Goal: Transaction & Acquisition: Purchase product/service

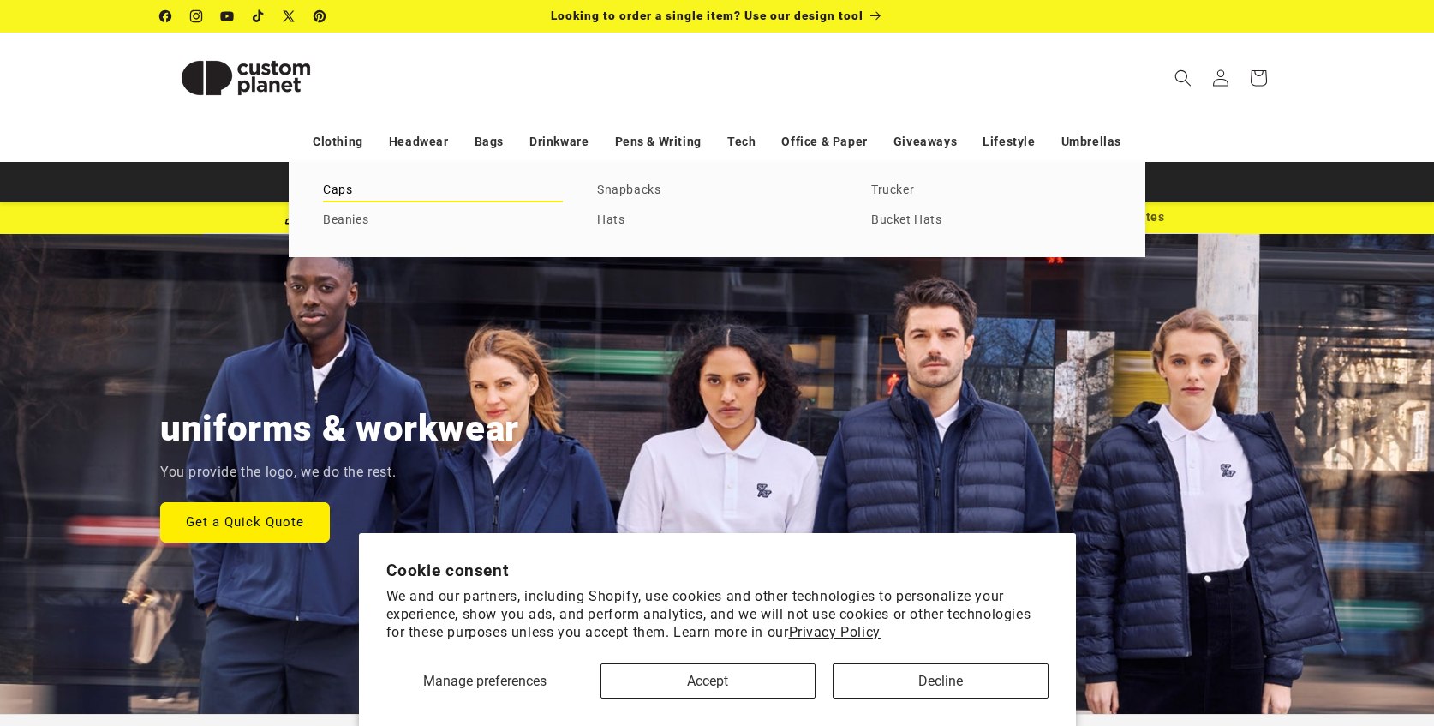
click at [338, 190] on link "Caps" at bounding box center [443, 190] width 240 height 23
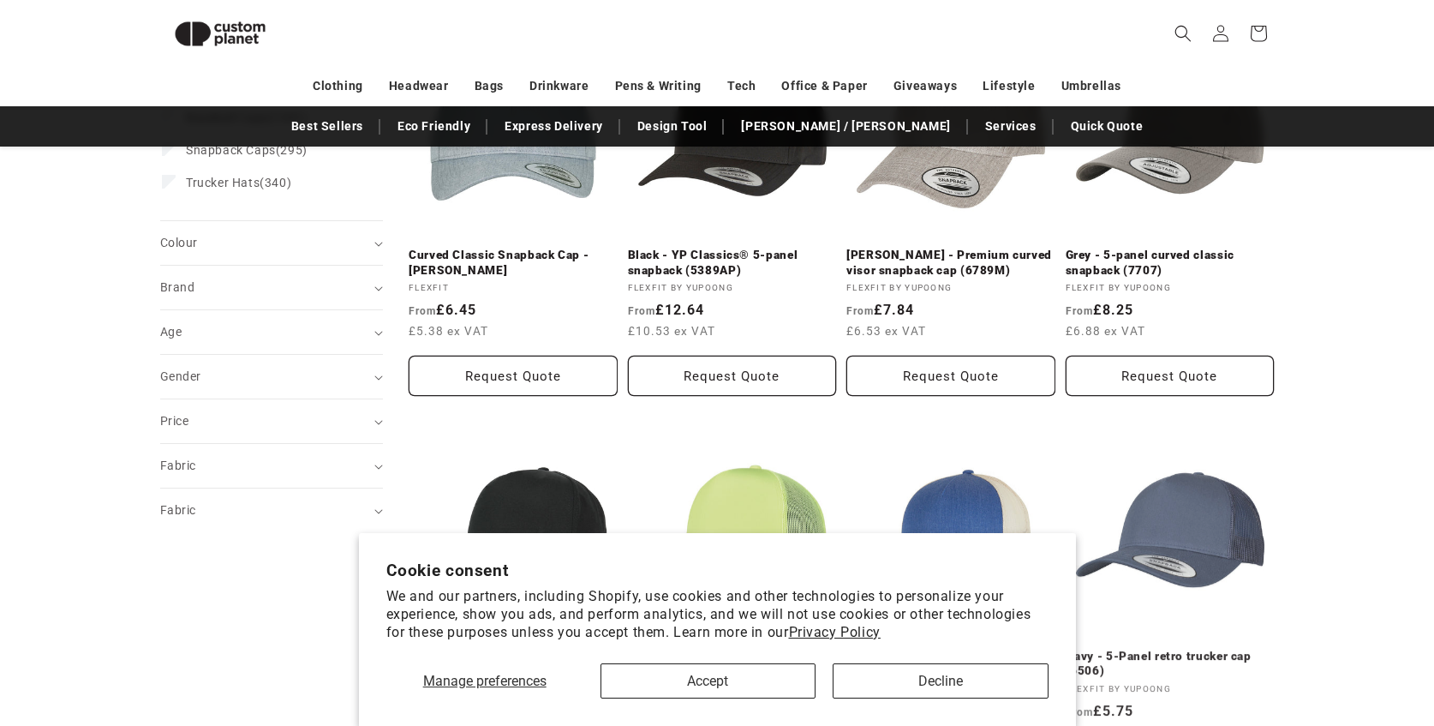
scroll to position [326, 0]
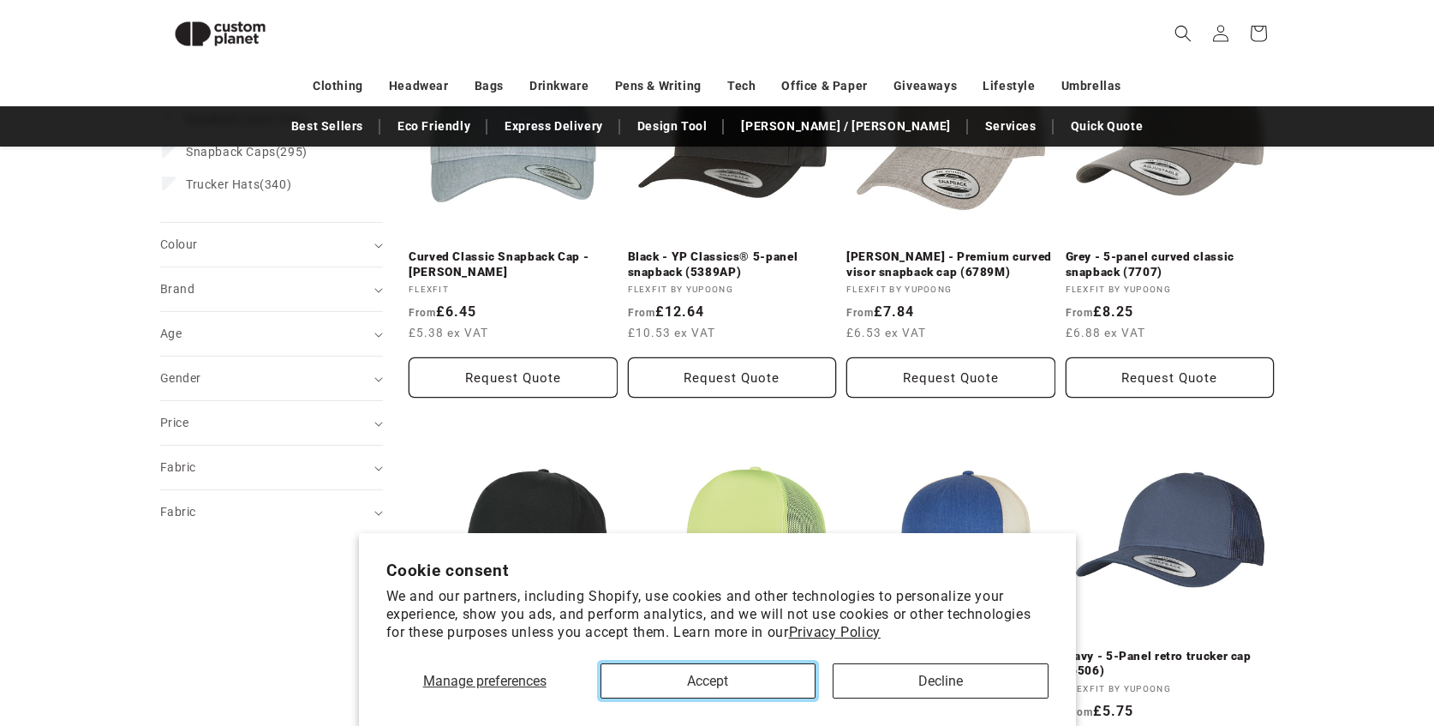
click at [748, 676] on button "Accept" at bounding box center [708, 680] width 215 height 35
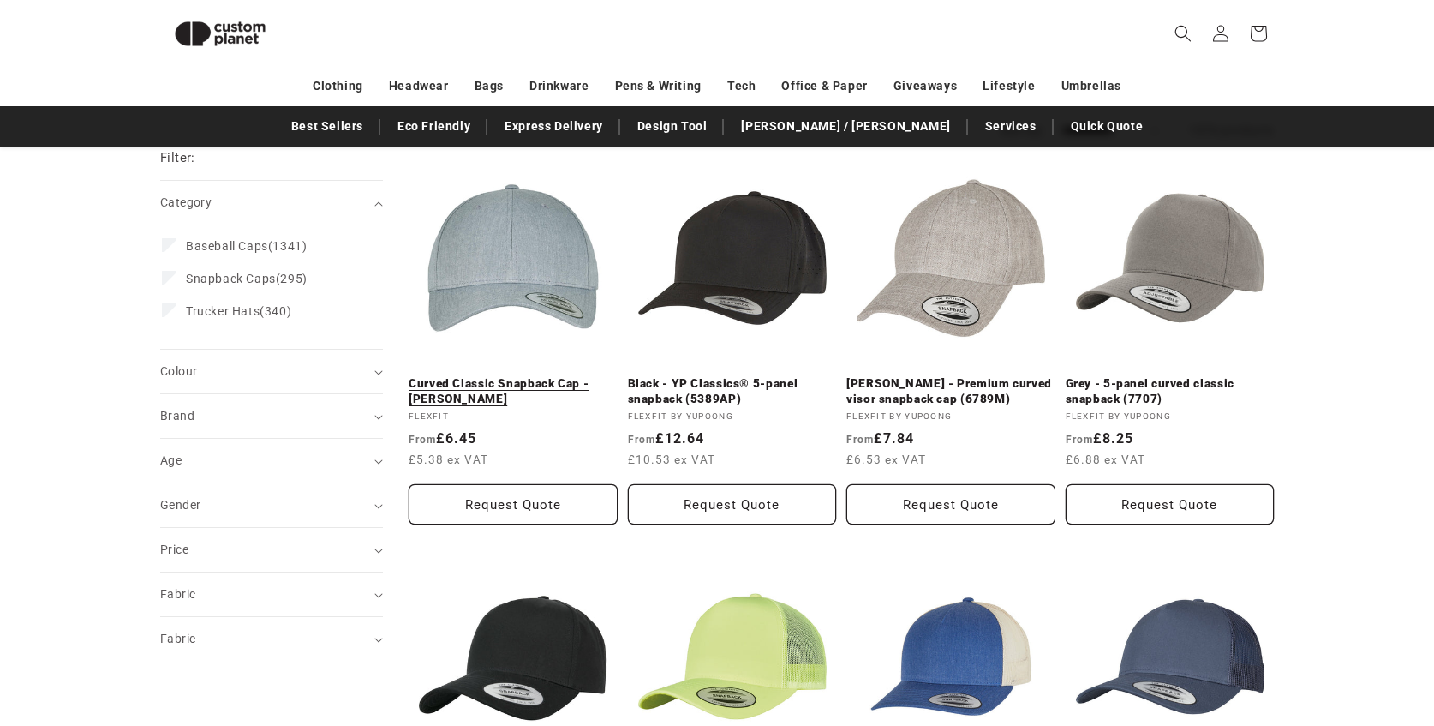
scroll to position [168, 0]
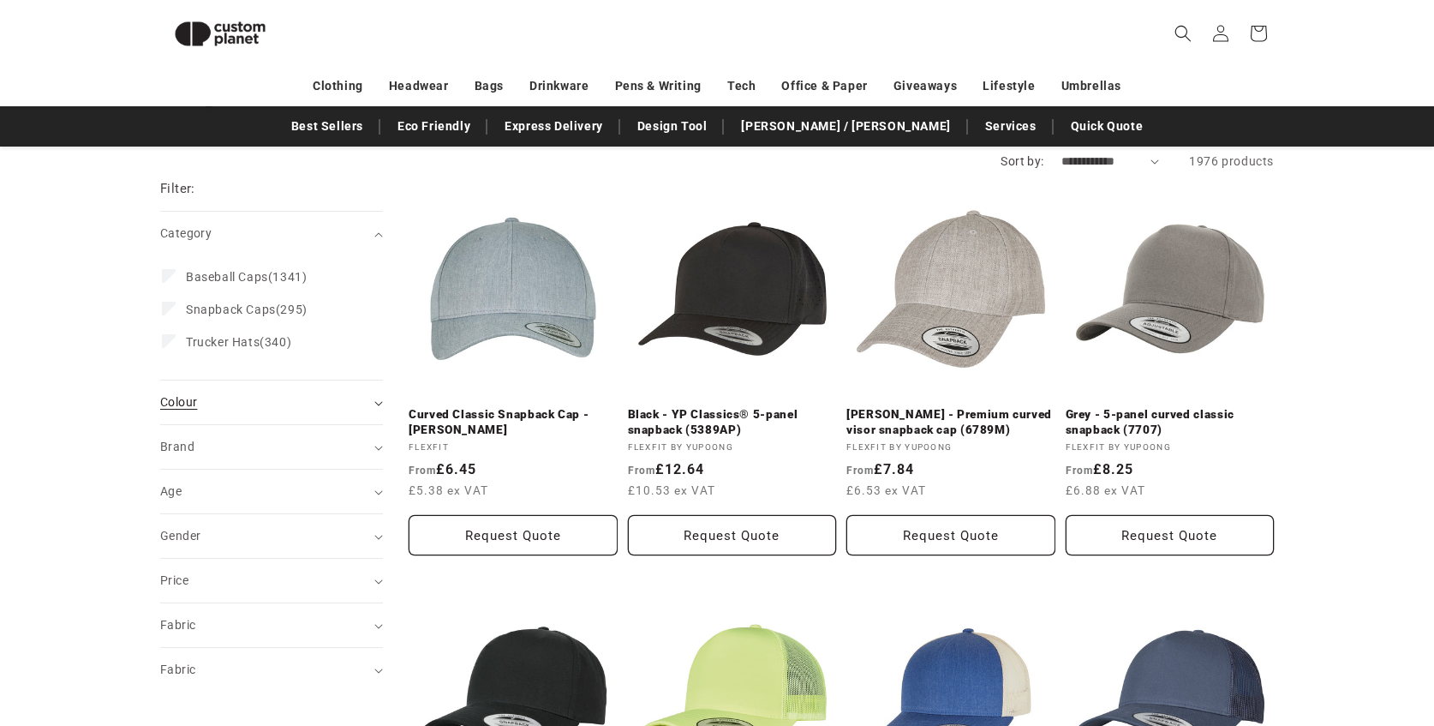
click at [258, 414] on summary "Colour (0)" at bounding box center [271, 402] width 223 height 44
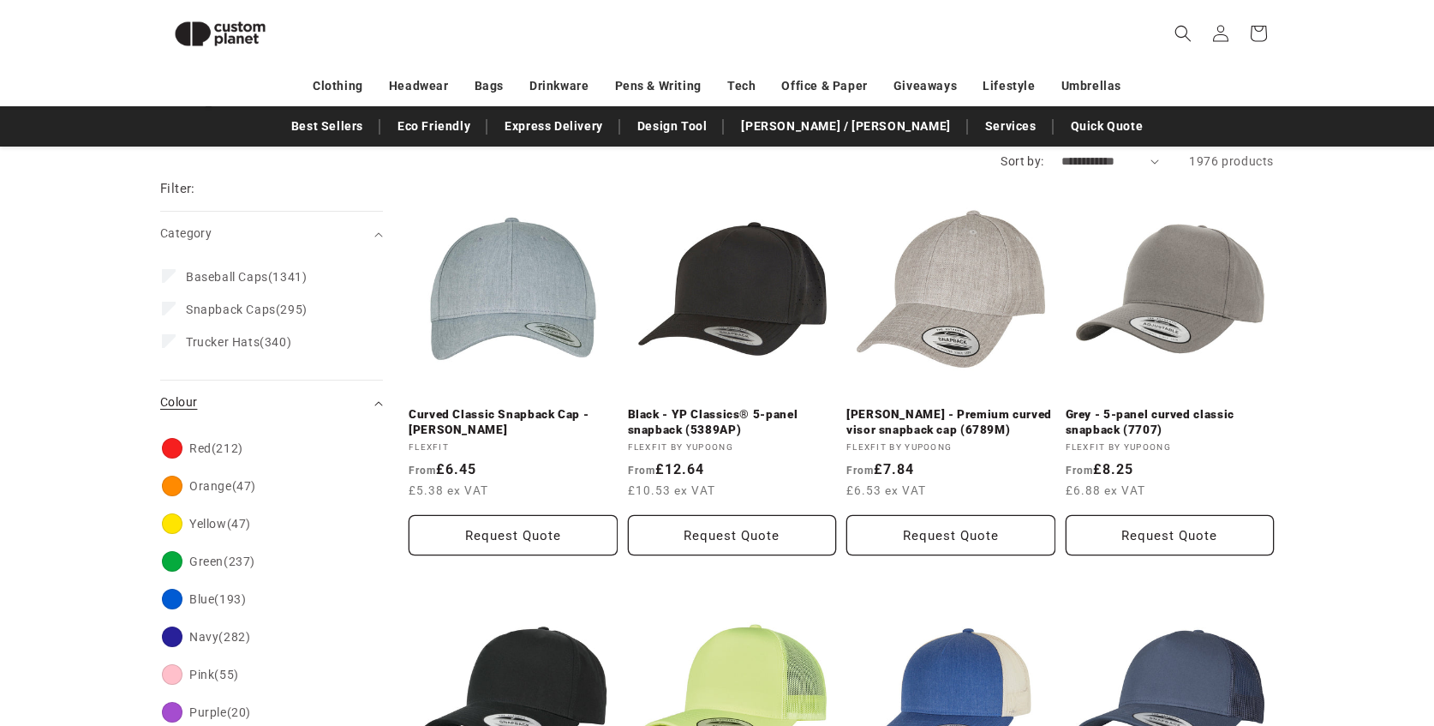
click at [258, 414] on summary "Colour (0)" at bounding box center [271, 402] width 223 height 44
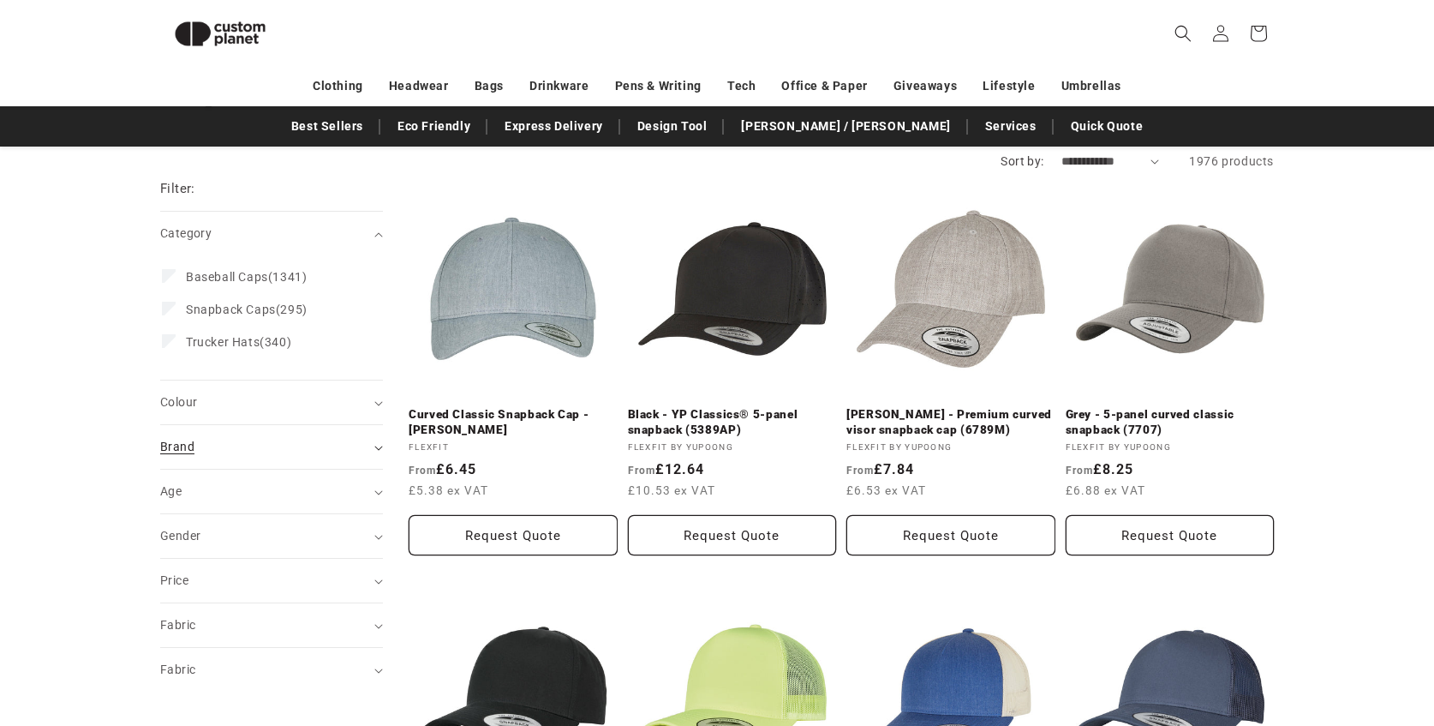
click at [266, 464] on summary "Brand (0)" at bounding box center [271, 447] width 223 height 44
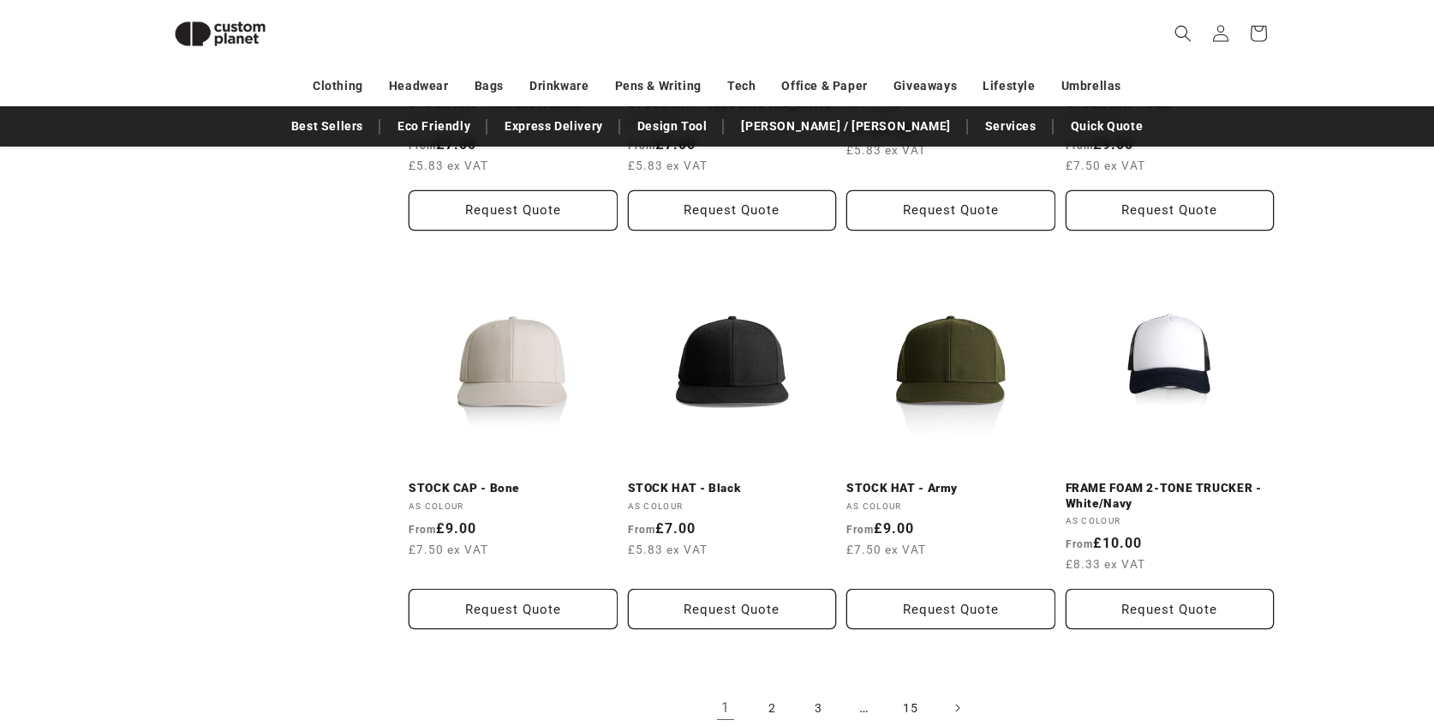
scroll to position [1676, 0]
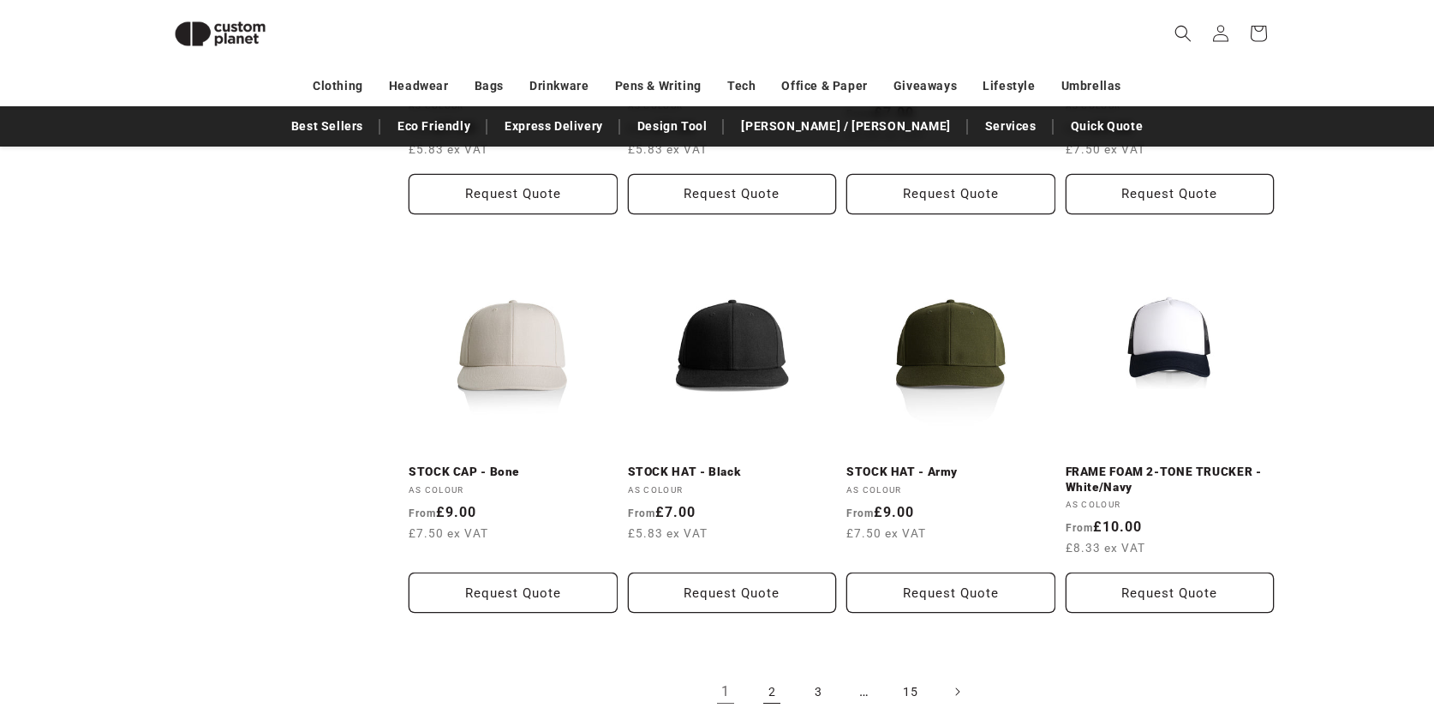
click at [771, 688] on link "2" at bounding box center [772, 692] width 38 height 38
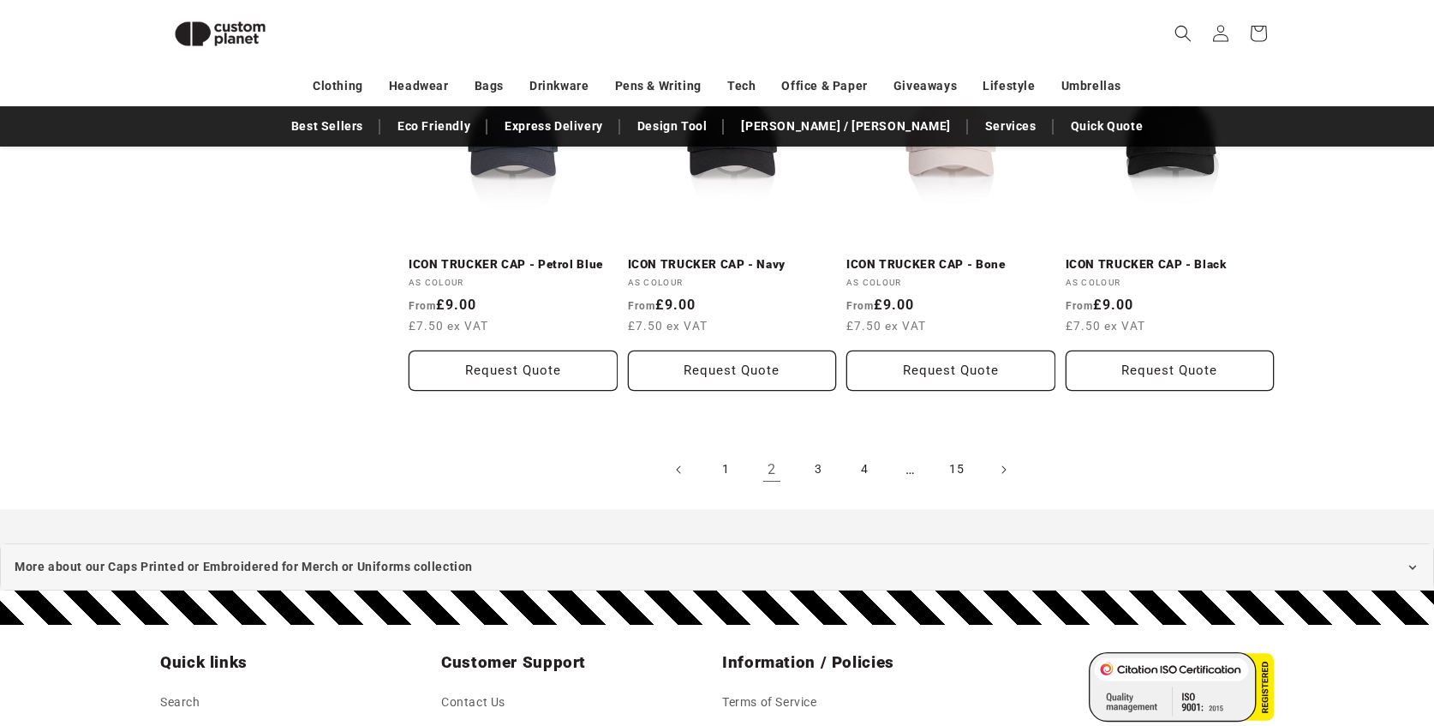
scroll to position [1949, 0]
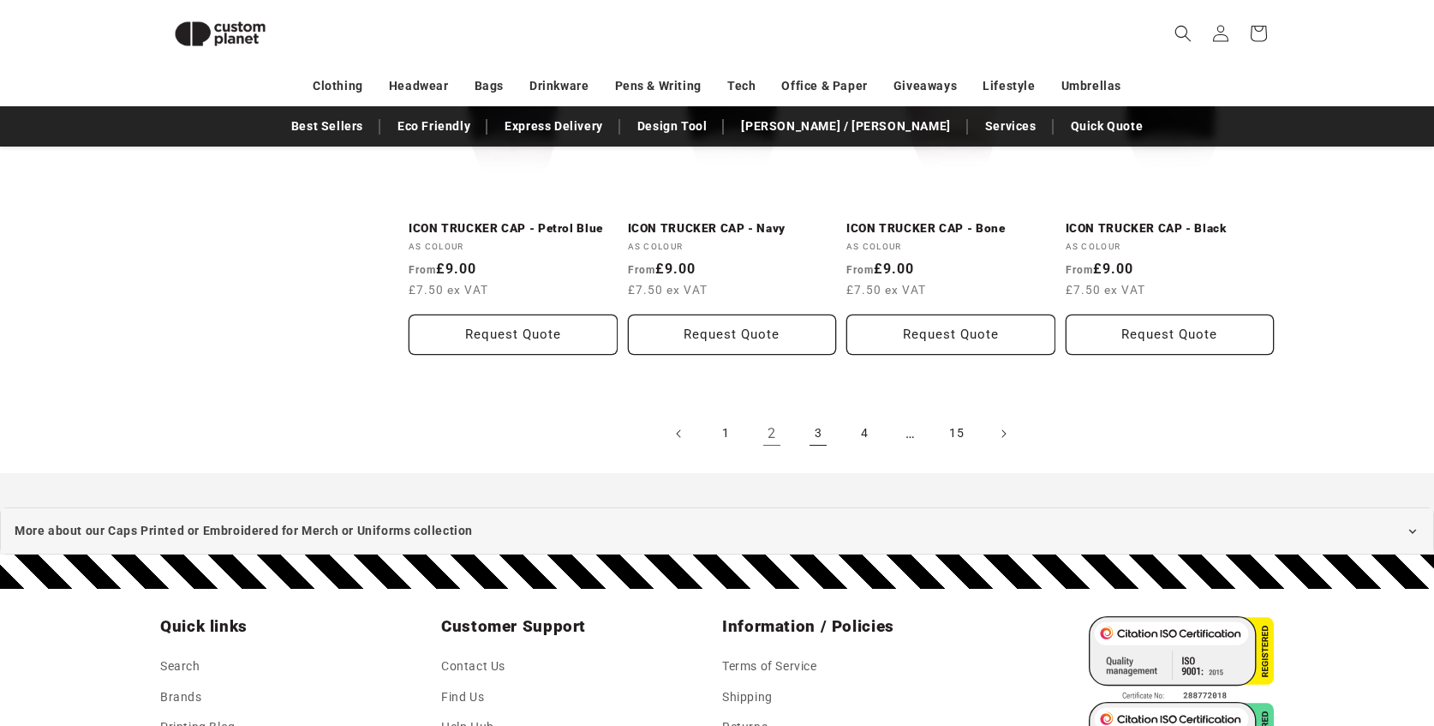
click at [816, 422] on link "3" at bounding box center [818, 434] width 38 height 38
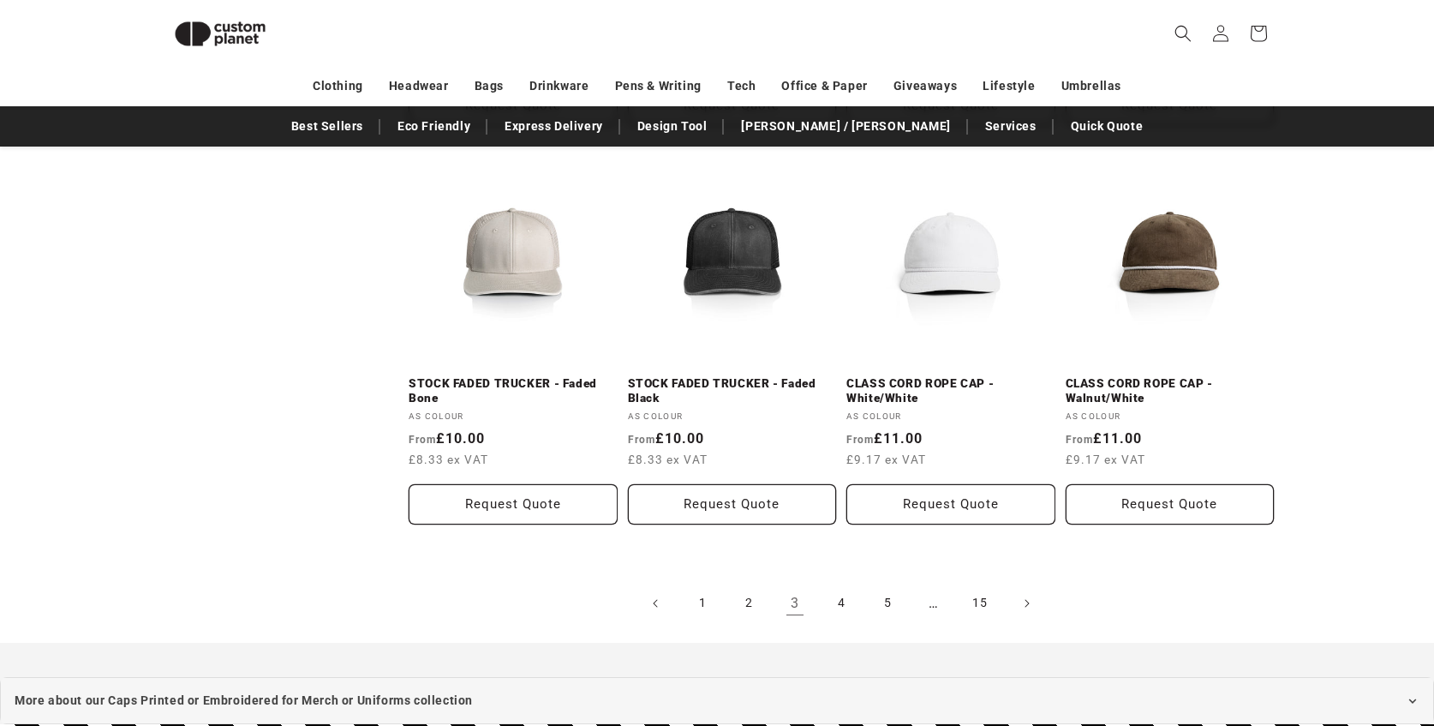
scroll to position [1783, 0]
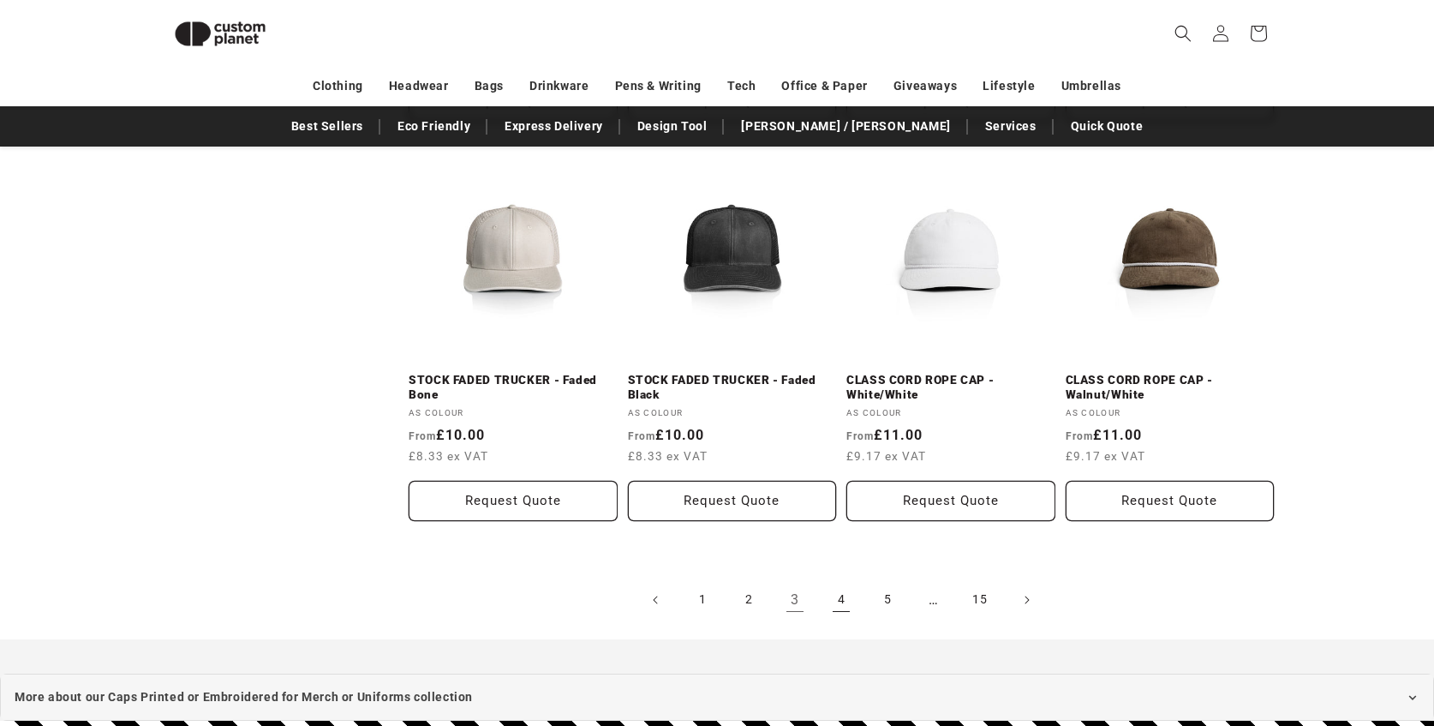
click at [850, 606] on link "4" at bounding box center [841, 600] width 38 height 38
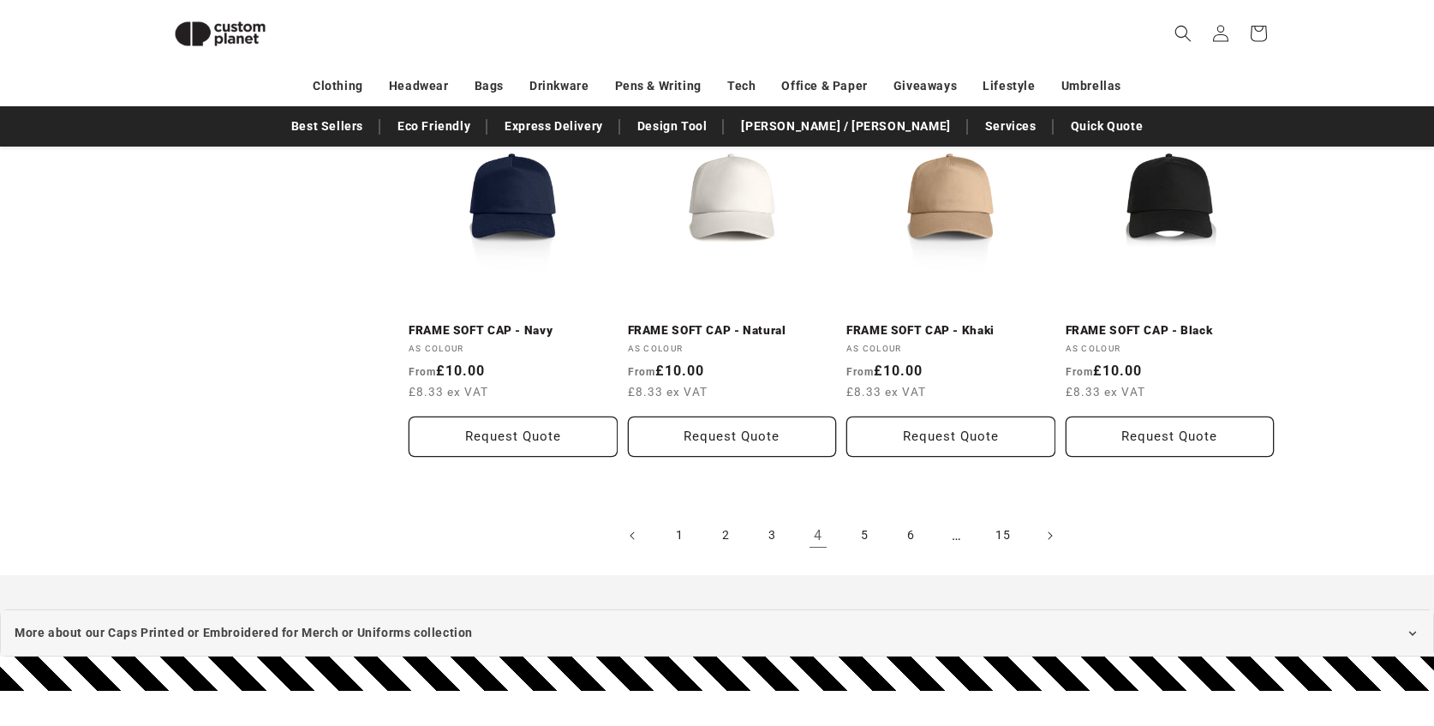
scroll to position [1888, 0]
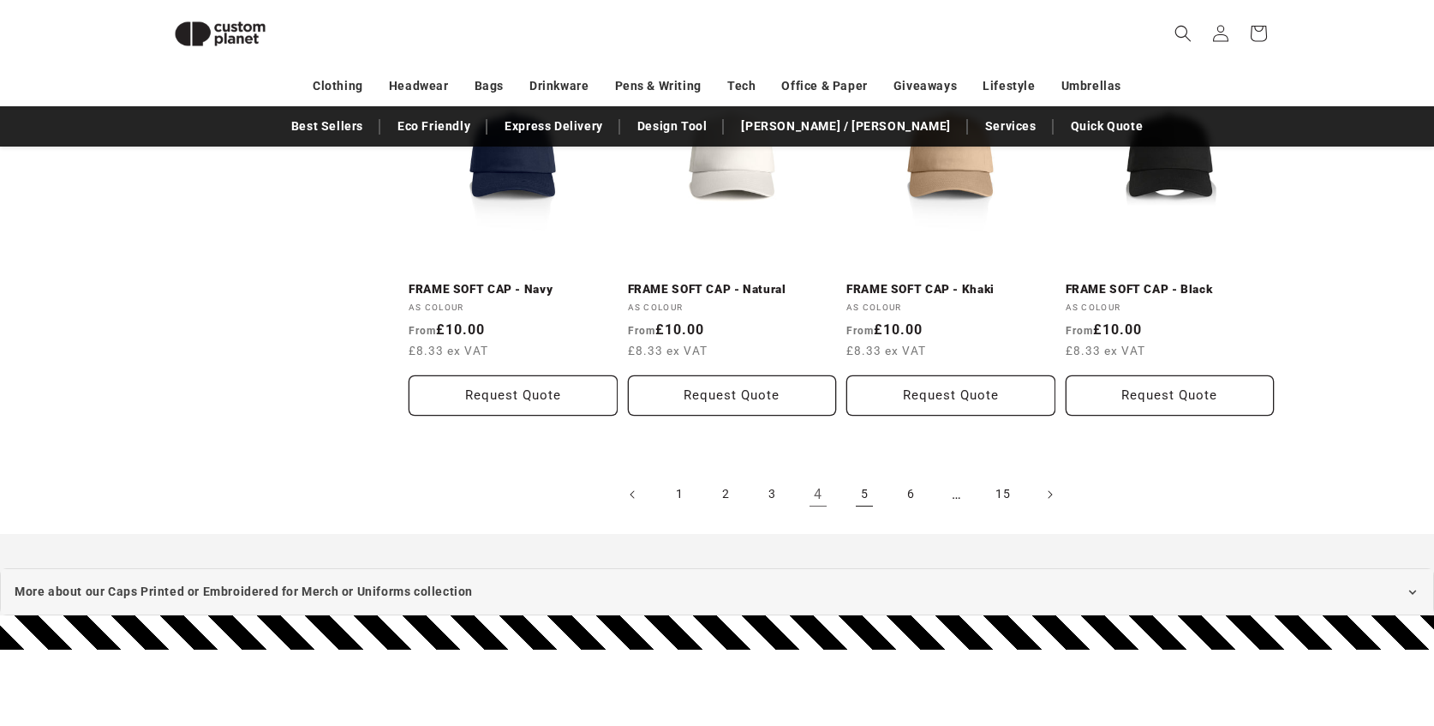
click at [861, 484] on link "5" at bounding box center [865, 495] width 38 height 38
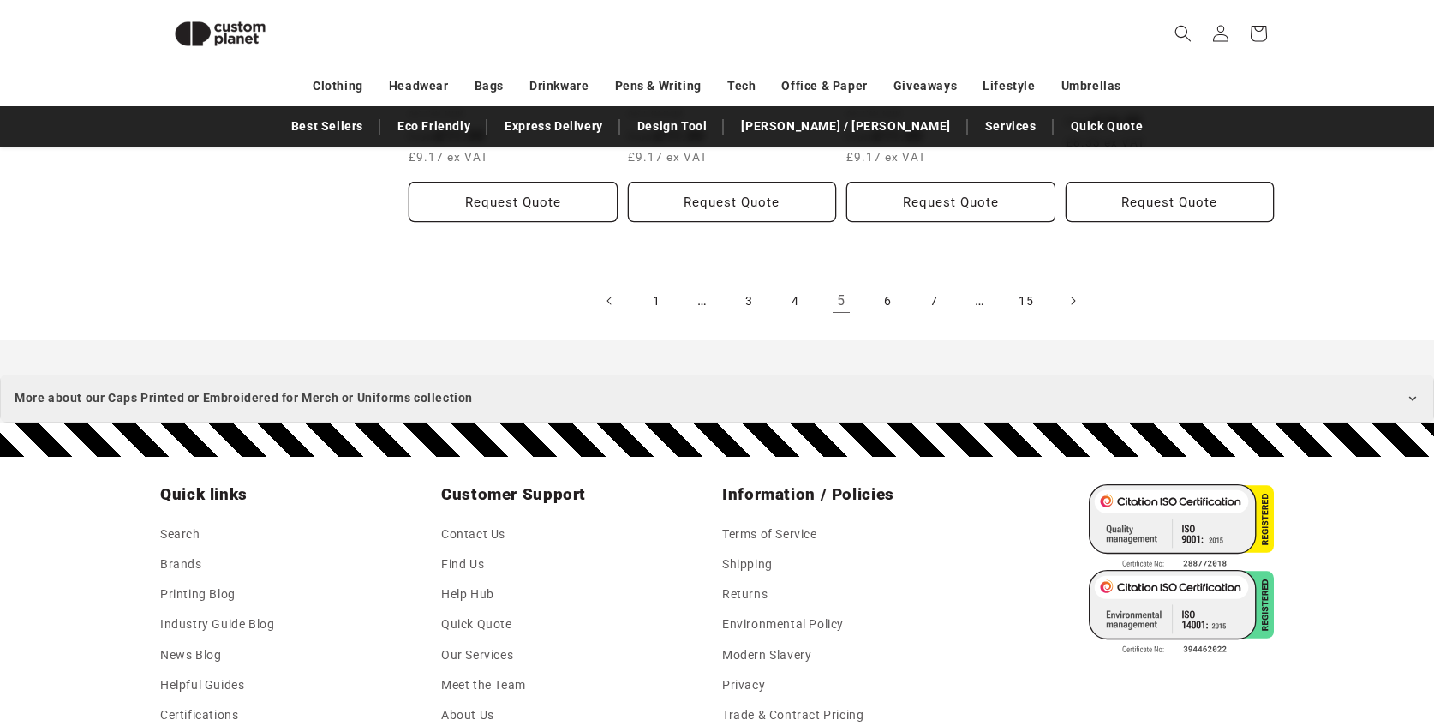
scroll to position [2036, 0]
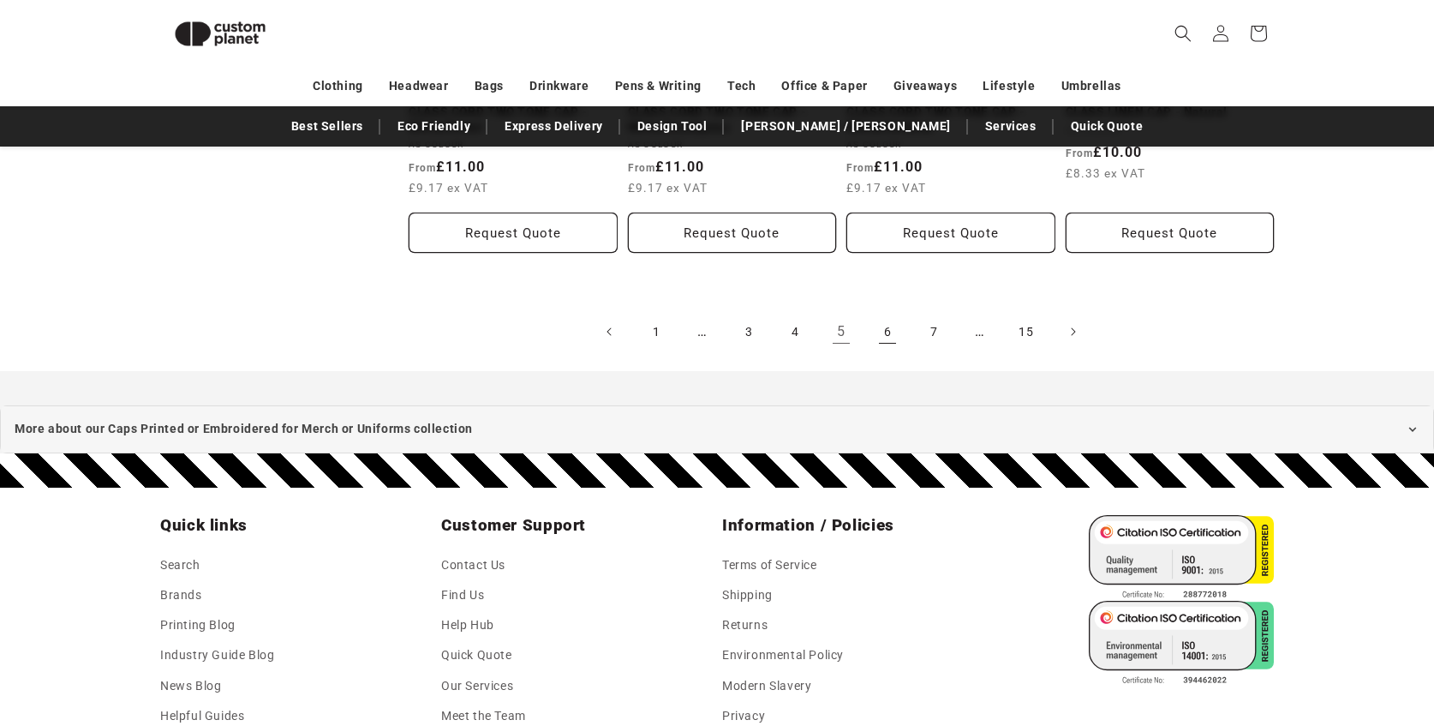
click at [870, 325] on link "6" at bounding box center [888, 332] width 38 height 38
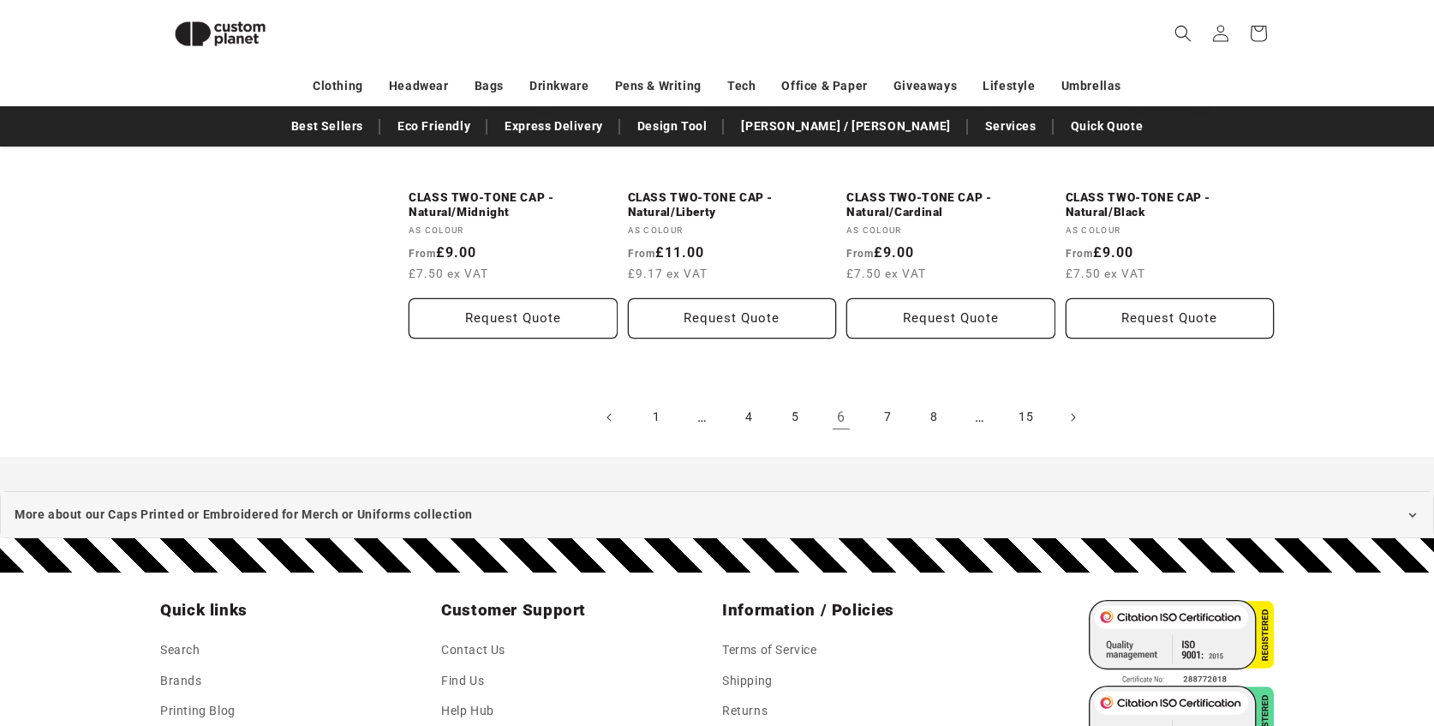
scroll to position [1962, 0]
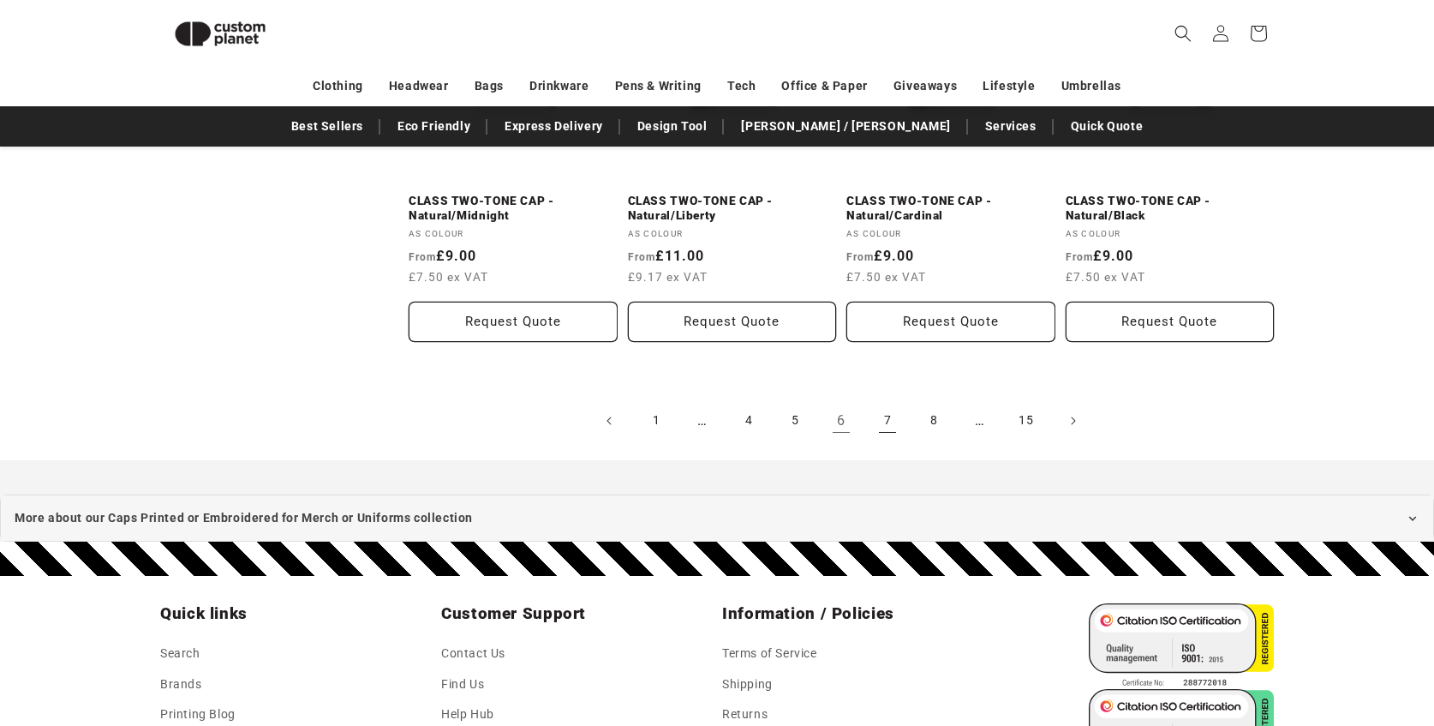
click at [871, 427] on link "7" at bounding box center [888, 421] width 38 height 38
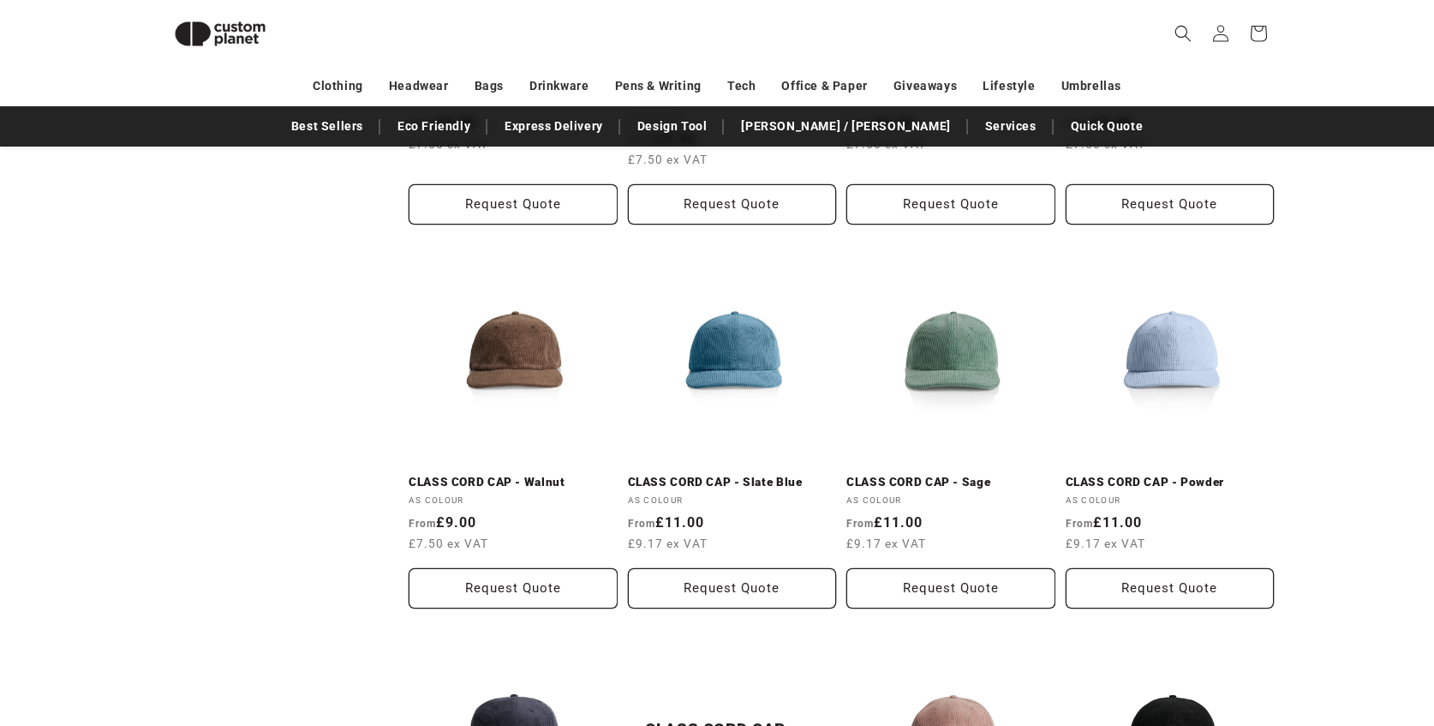
scroll to position [901, 0]
